Goal: Find specific page/section: Find specific page/section

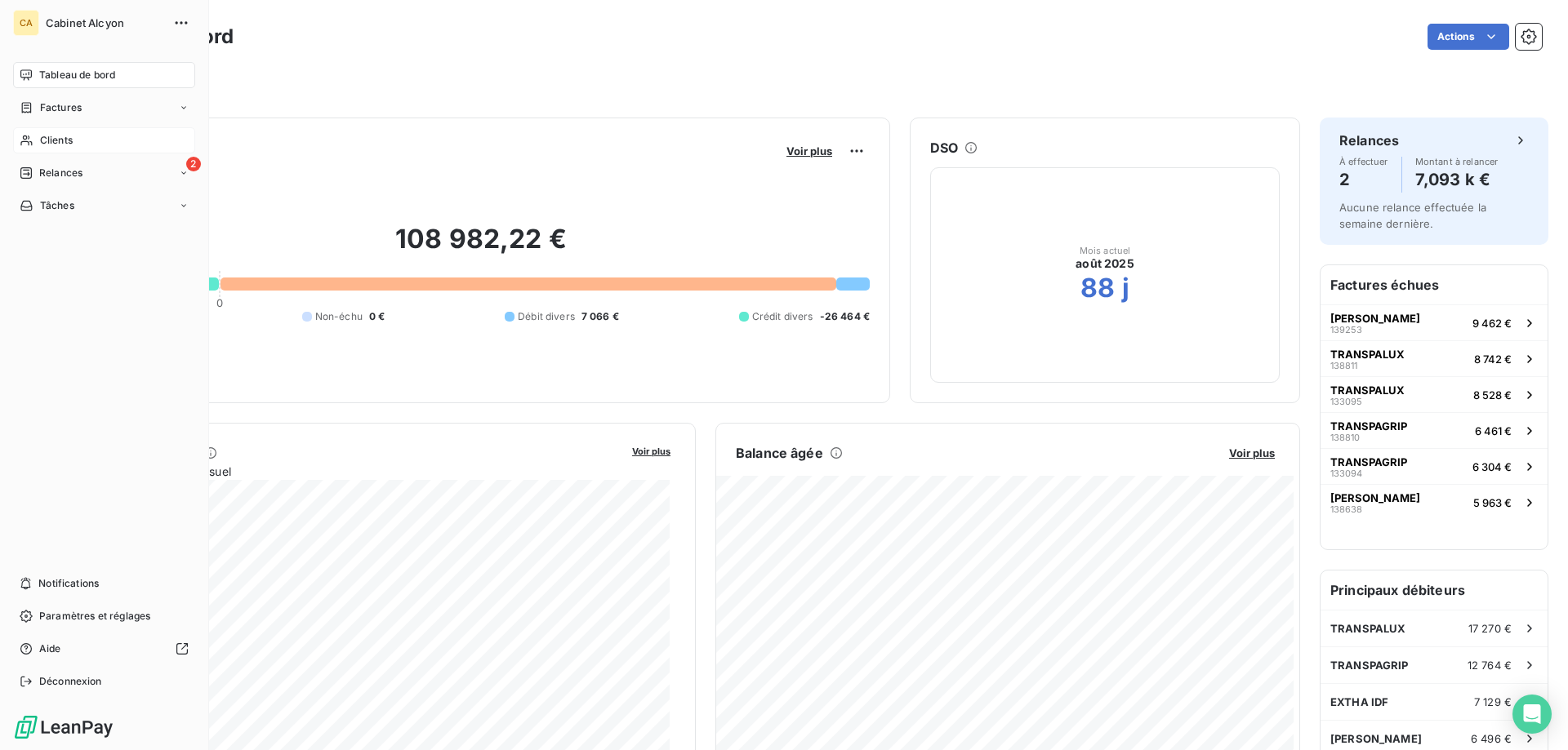
click at [37, 139] on div "Clients" at bounding box center [104, 140] width 182 height 26
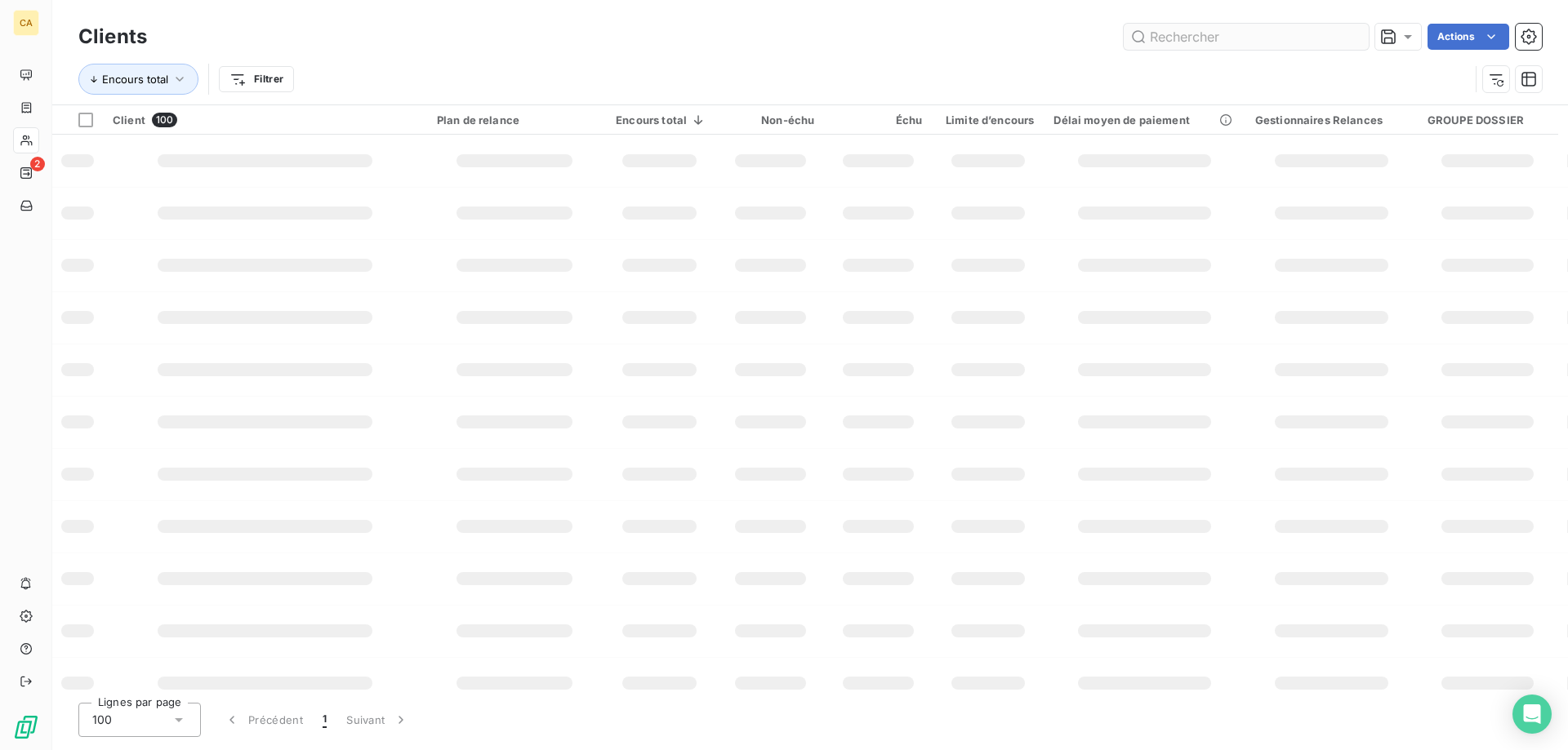
click at [1334, 33] on input "text" at bounding box center [1246, 36] width 245 height 26
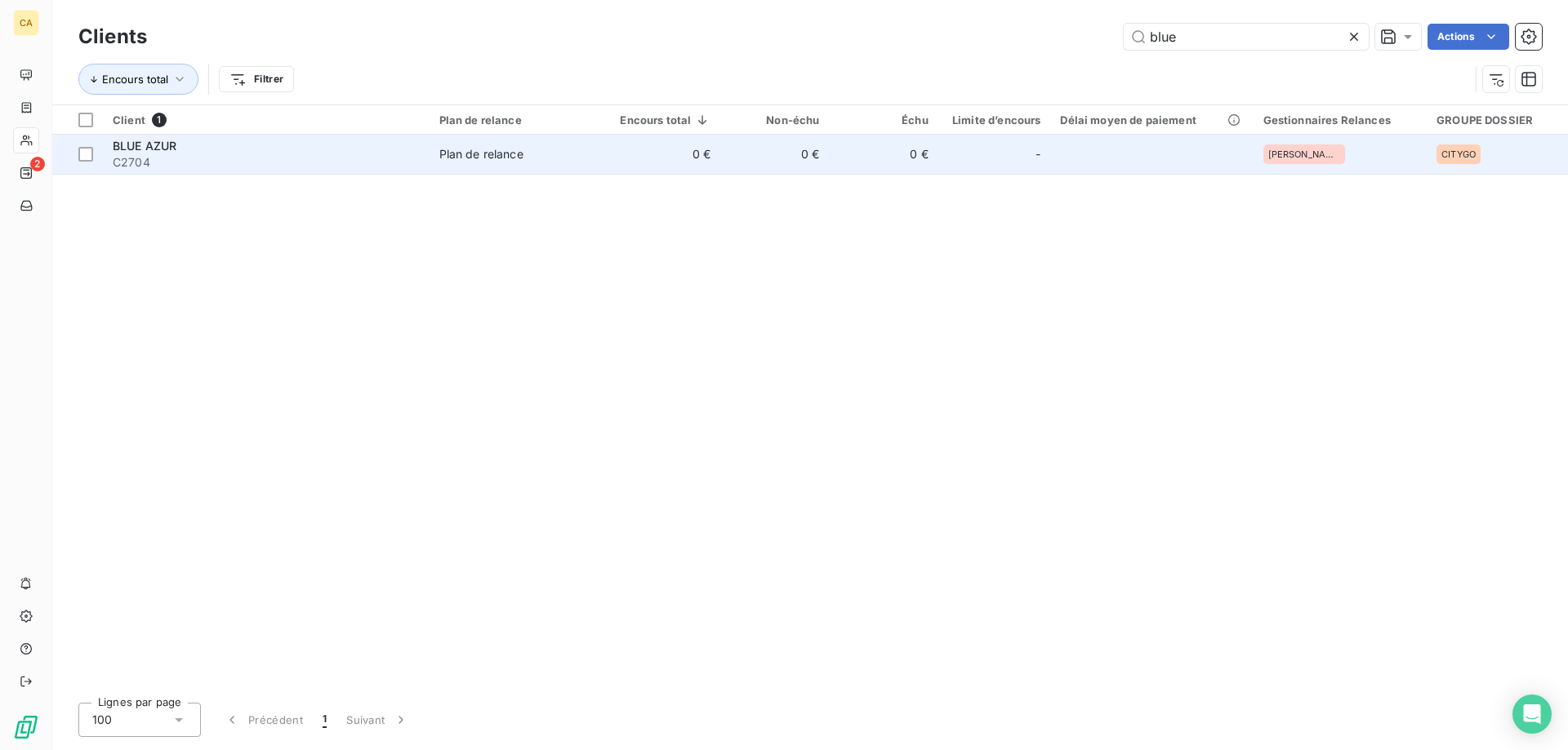
type input "blue"
click at [159, 143] on span "BLUE AZUR" at bounding box center [144, 145] width 64 height 14
